Goal: Navigation & Orientation: Find specific page/section

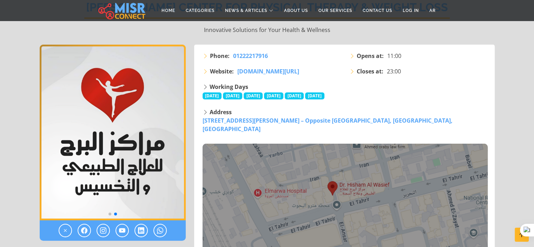
scroll to position [140, 0]
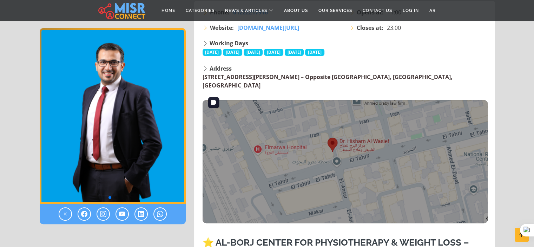
click at [331, 133] on img at bounding box center [345, 161] width 285 height 123
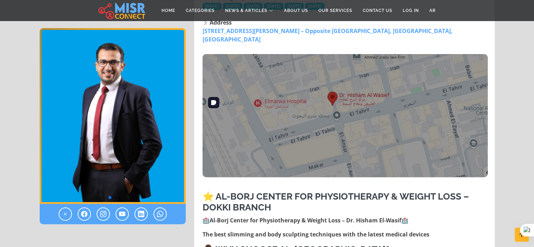
scroll to position [246, 0]
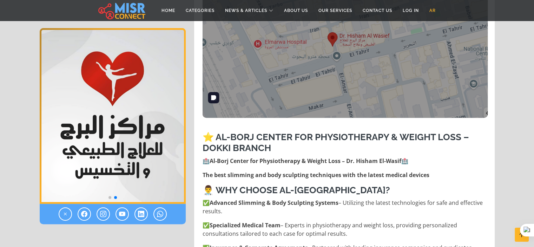
click at [438, 9] on link "AR" at bounding box center [432, 10] width 17 height 13
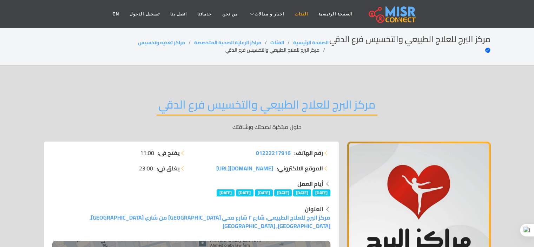
click at [289, 14] on link "الفئات" at bounding box center [301, 13] width 24 height 13
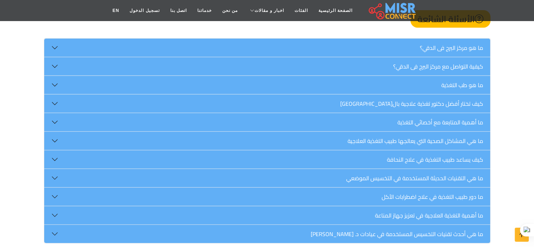
scroll to position [1930, 0]
